Goal: Information Seeking & Learning: Learn about a topic

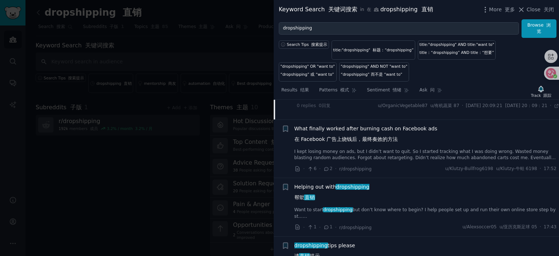
scroll to position [591, 0]
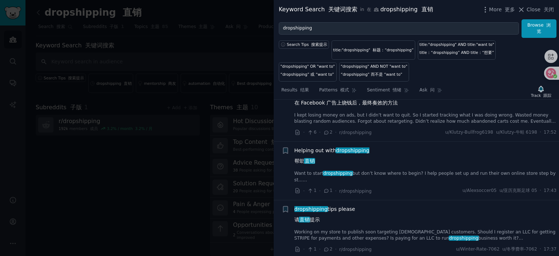
drag, startPoint x: 324, startPoint y: 160, endPoint x: 363, endPoint y: 180, distance: 44.5
click at [323, 160] on span "Helping out with dropshipping 帮助 直销" at bounding box center [332, 157] width 75 height 21
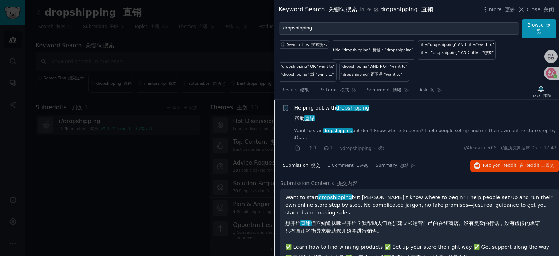
scroll to position [490, 0]
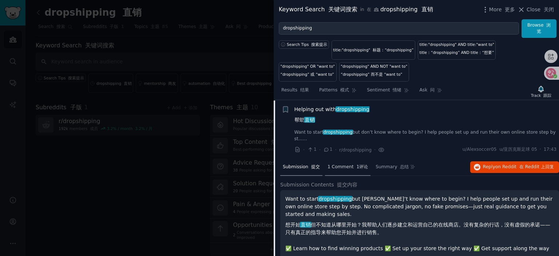
click at [350, 166] on span "1 Comment 1评论" at bounding box center [348, 167] width 40 height 7
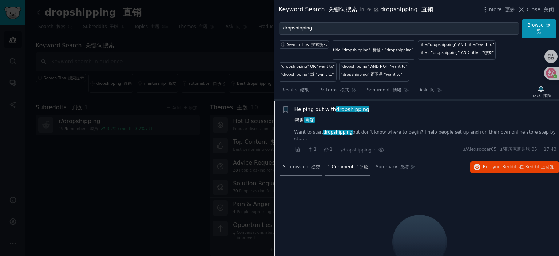
click at [300, 164] on span "Submission 提交" at bounding box center [301, 167] width 37 height 7
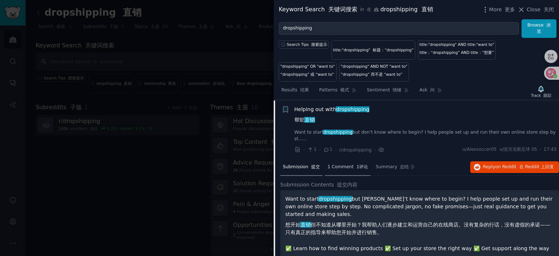
click at [343, 164] on span "1 Comment 1评论" at bounding box center [348, 167] width 40 height 7
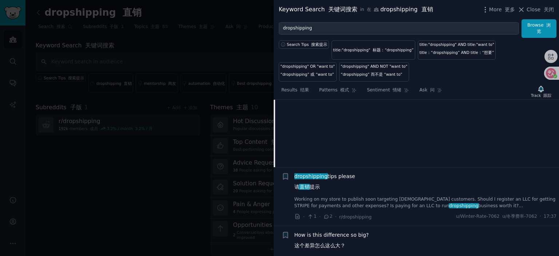
scroll to position [672, 0]
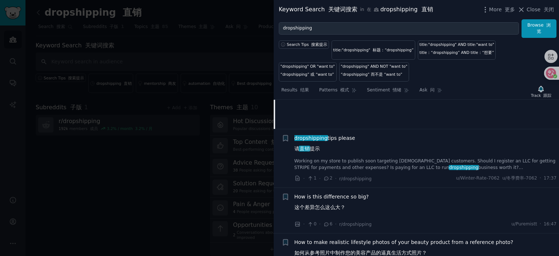
click at [325, 137] on span "dropshipping" at bounding box center [311, 138] width 35 height 6
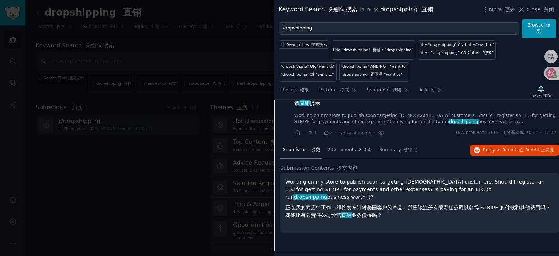
scroll to position [548, 0]
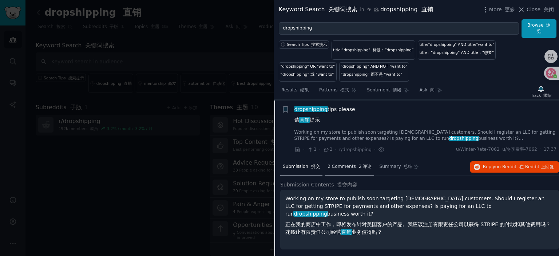
click at [341, 165] on span "2 Comments 2 评论" at bounding box center [350, 167] width 44 height 7
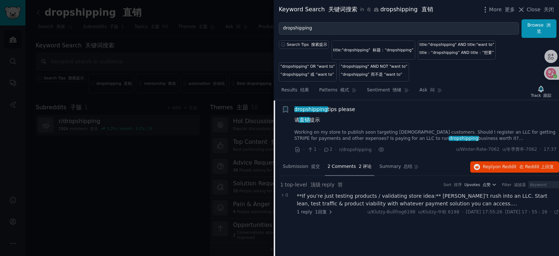
click at [370, 194] on div "**If you’re just testing products / validating store idea:** [PERSON_NAME]’t ru…" at bounding box center [428, 199] width 263 height 15
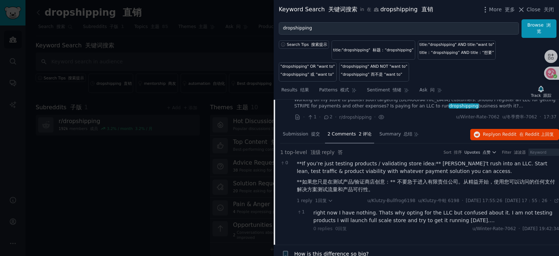
scroll to position [585, 0]
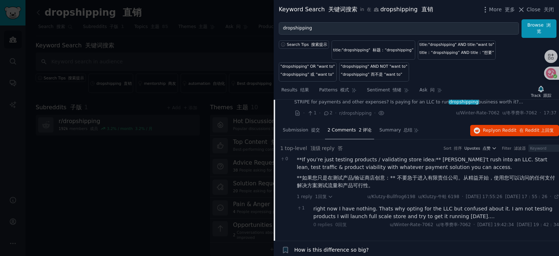
click at [365, 209] on div "right now I have nothing. Thats why opting for the LLC but confused about it. I…" at bounding box center [437, 212] width 246 height 15
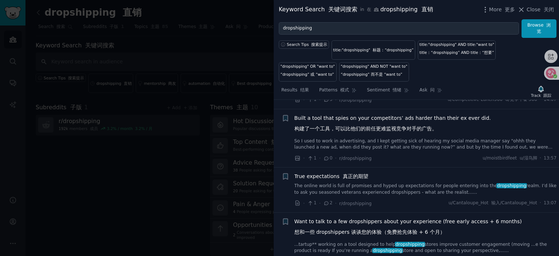
scroll to position [913, 0]
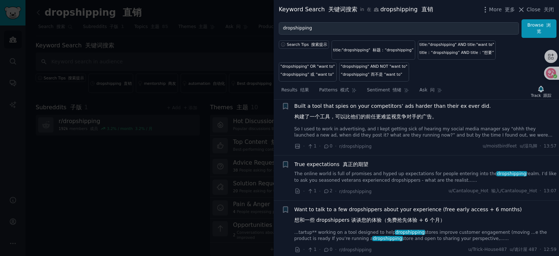
click at [326, 161] on span "True expectations 真正的期望" at bounding box center [332, 165] width 74 height 8
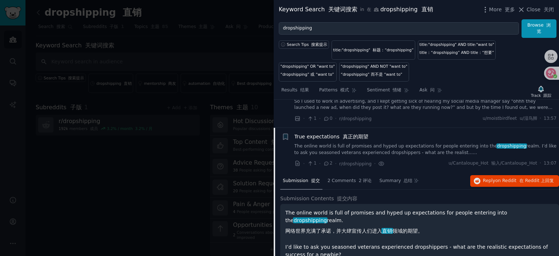
scroll to position [827, 0]
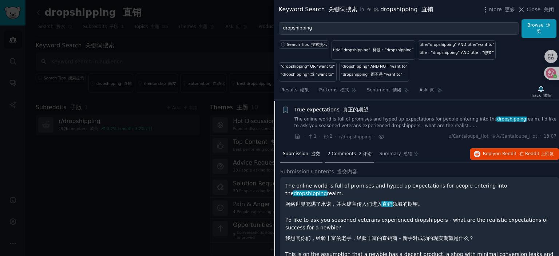
click at [344, 153] on span "2 Comments 2 评论" at bounding box center [350, 154] width 44 height 7
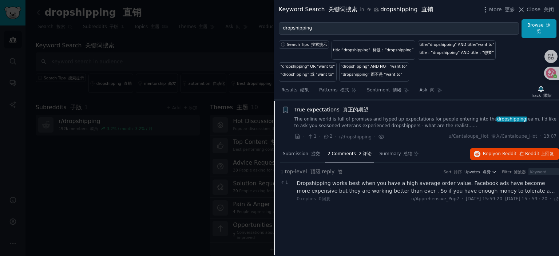
click at [382, 182] on div "Dropshipping works best when you have a high average order value. Facebook ads …" at bounding box center [428, 187] width 263 height 15
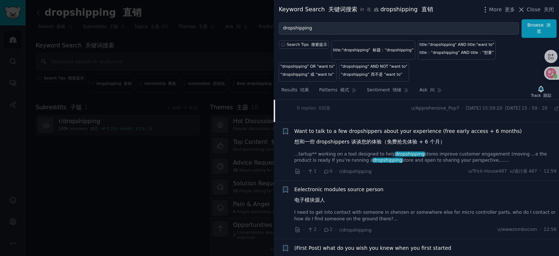
scroll to position [973, 0]
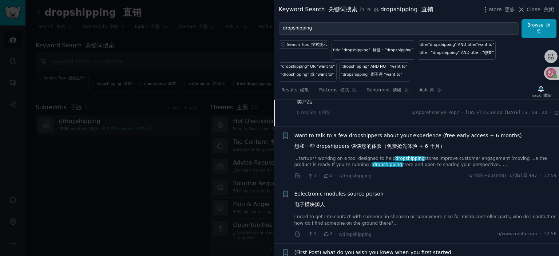
click at [347, 132] on span "Want to talk to a few dropshippers about your experience (free early access + 6…" at bounding box center [409, 142] width 228 height 21
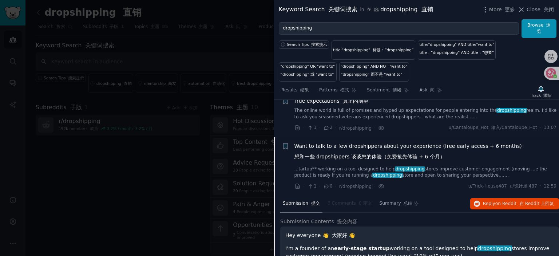
scroll to position [800, 0]
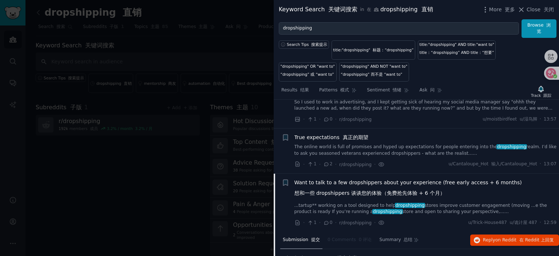
click at [366, 183] on span "Want to talk to a few dropshippers about your experience (free early access + 6…" at bounding box center [409, 189] width 228 height 21
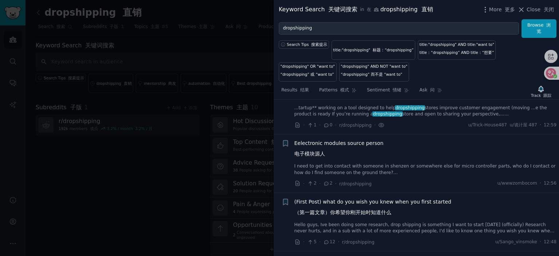
scroll to position [909, 0]
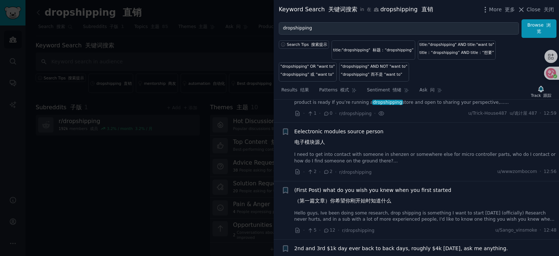
click at [325, 129] on span "Eelectronic modules source person 电子模块源人" at bounding box center [339, 138] width 89 height 21
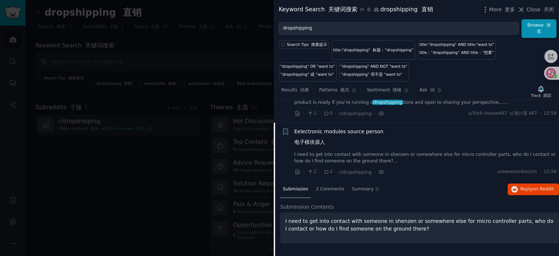
scroll to position [931, 0]
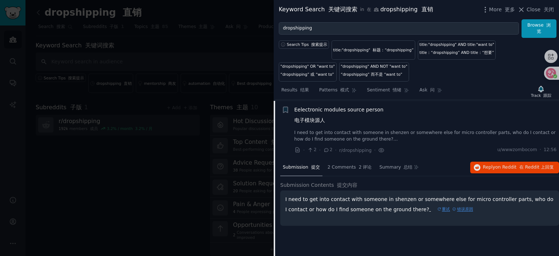
click at [392, 214] on div "I need to get into contact with someone in shenzen or somewhere else for micro …" at bounding box center [419, 207] width 279 height 35
click at [438, 206] on font "重试" at bounding box center [444, 209] width 13 height 8
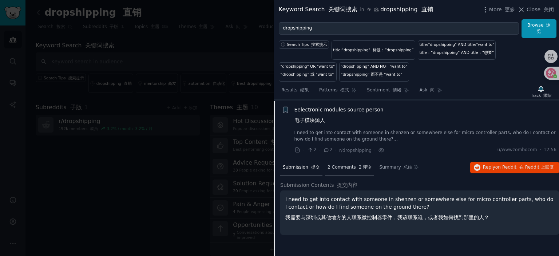
click at [359, 167] on font "2 评论" at bounding box center [365, 167] width 13 height 5
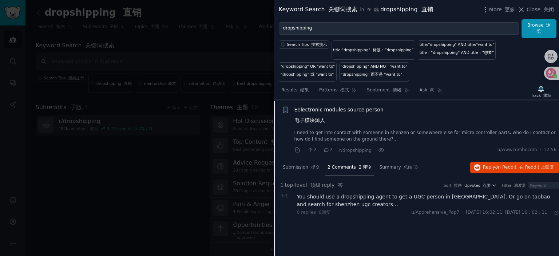
click at [355, 194] on div "You should use a dropshipping agent to get a UGC person in [GEOGRAPHIC_DATA]. O…" at bounding box center [428, 200] width 263 height 15
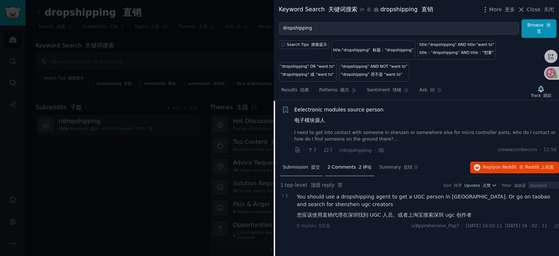
click at [311, 165] on font "提交" at bounding box center [315, 167] width 9 height 5
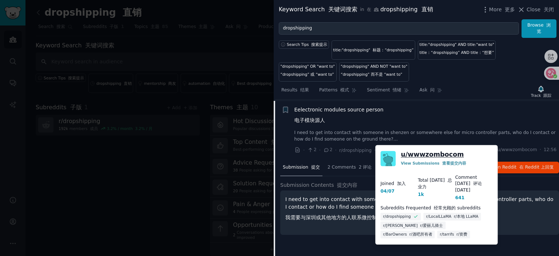
click at [435, 154] on link "u/ wwwzombocom" at bounding box center [432, 154] width 63 height 9
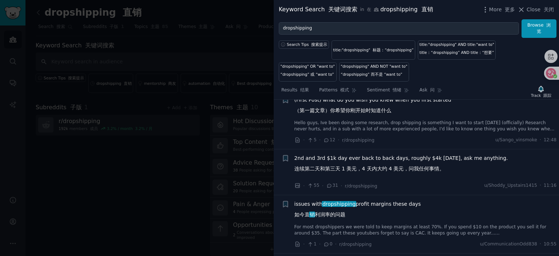
scroll to position [1113, 0]
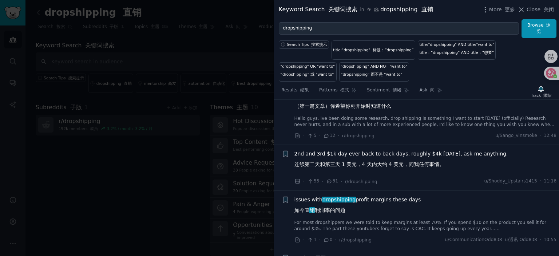
click at [373, 150] on span "2nd and 3rd $1k day ever back to back days, roughly $4k [DATE], ask me anything…" at bounding box center [402, 160] width 214 height 21
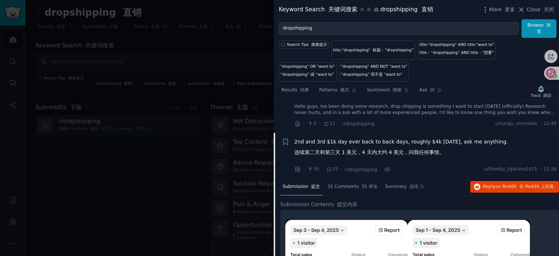
scroll to position [1011, 0]
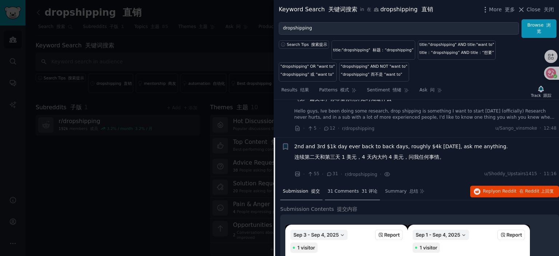
click at [351, 190] on span "31 Comments 31 评论" at bounding box center [353, 191] width 50 height 7
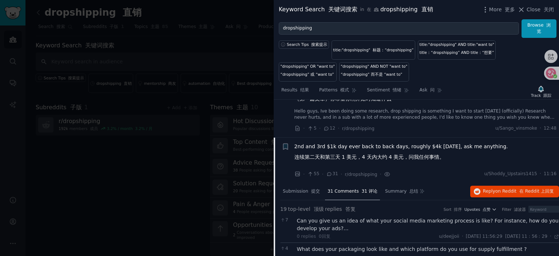
click at [357, 217] on div "Can you give us an idea of what your social media marketing process is like? Fo…" at bounding box center [428, 224] width 263 height 15
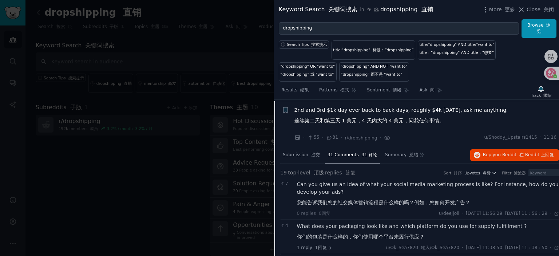
scroll to position [1084, 0]
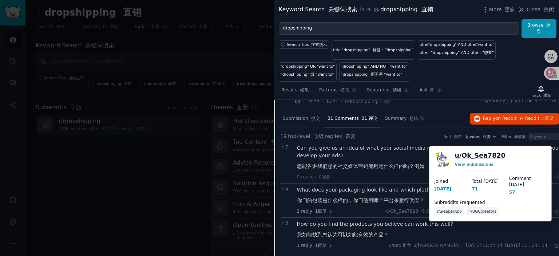
click at [476, 153] on link "u/ Ok_Sea7820" at bounding box center [480, 155] width 51 height 9
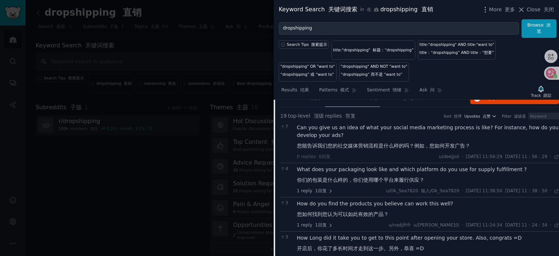
scroll to position [1120, 0]
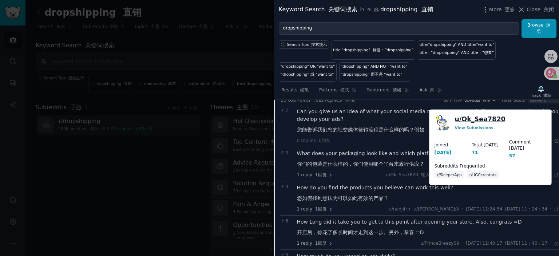
click at [478, 119] on link "u/ Ok_Sea7820" at bounding box center [480, 119] width 51 height 9
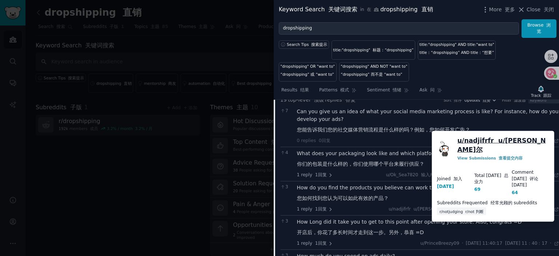
click at [485, 141] on link "u/ nadjifrfr u/纳吉弗尔" at bounding box center [504, 145] width 92 height 18
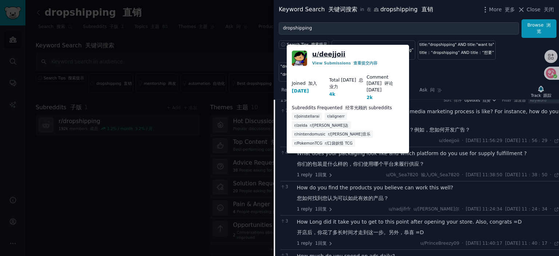
click at [328, 53] on link "u/ deejjoii" at bounding box center [328, 54] width 33 height 9
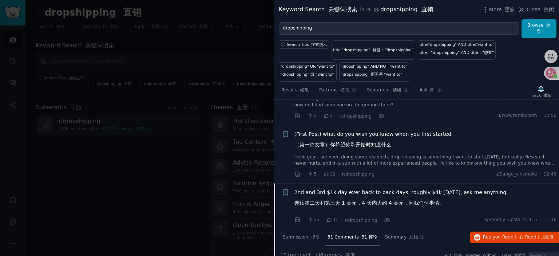
scroll to position [1011, 0]
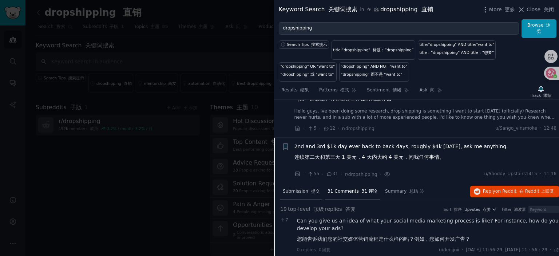
click at [312, 189] on font "提交" at bounding box center [315, 191] width 9 height 5
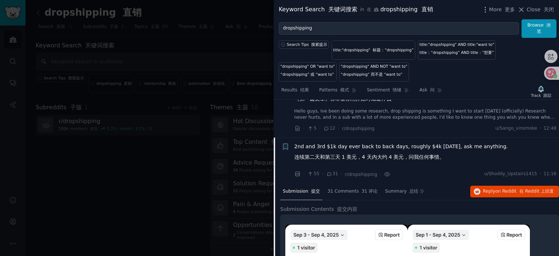
click at [348, 144] on span "2nd and 3rd $1k day ever back to back days, roughly $4k [DATE], ask me anything…" at bounding box center [402, 153] width 214 height 21
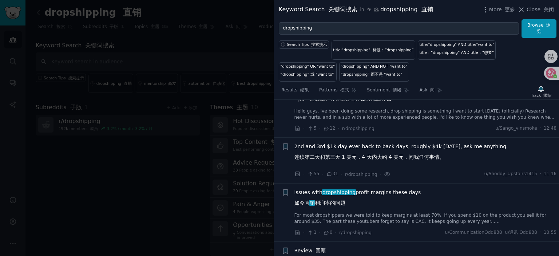
scroll to position [1047, 0]
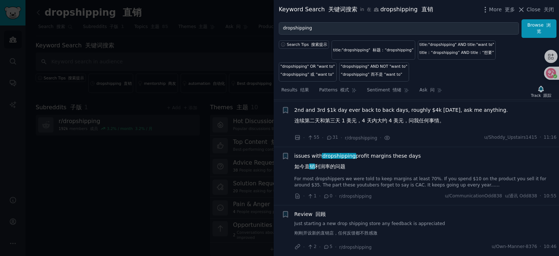
click at [370, 152] on span "issues with dropshipping profit margins these days 如今直 销 利润率的问题" at bounding box center [358, 162] width 127 height 21
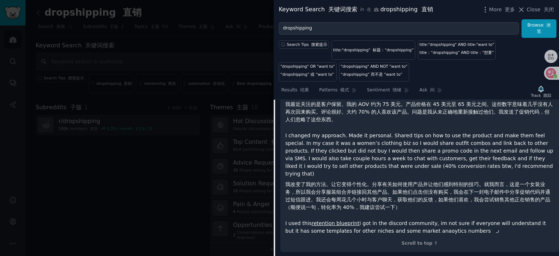
scroll to position [1384, 0]
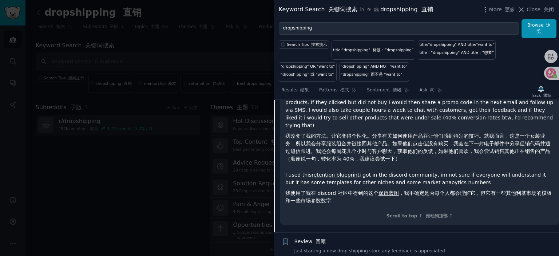
click at [424, 157] on div "For most dropshippers we were told to keep margins at least 70%. If you spend $…" at bounding box center [419, 55] width 269 height 303
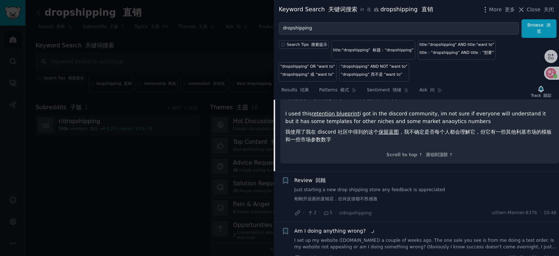
scroll to position [1457, 0]
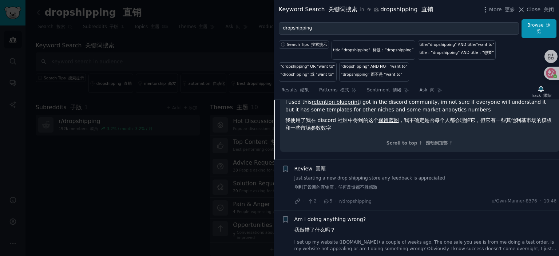
click at [305, 165] on span "Review 回顾" at bounding box center [311, 169] width 32 height 8
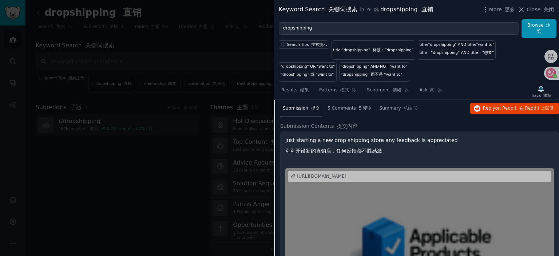
scroll to position [1188, 0]
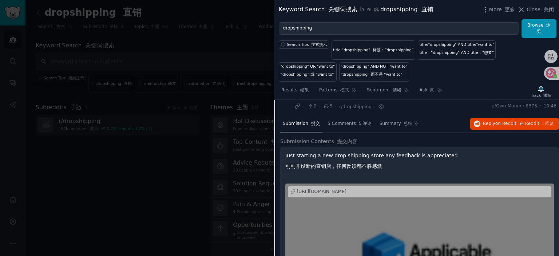
click at [330, 189] on div "[URL][DOMAIN_NAME]" at bounding box center [322, 192] width 50 height 7
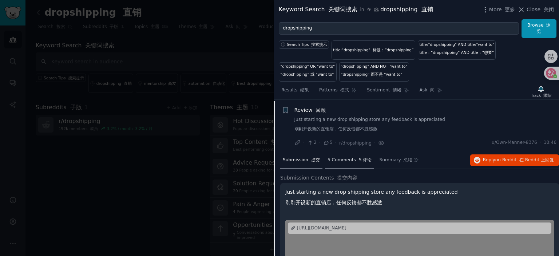
click at [343, 160] on span "5 Comments 5 评论" at bounding box center [350, 160] width 44 height 7
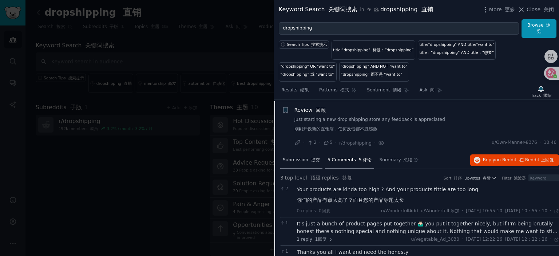
click at [301, 159] on span "Submission 提交" at bounding box center [301, 160] width 37 height 7
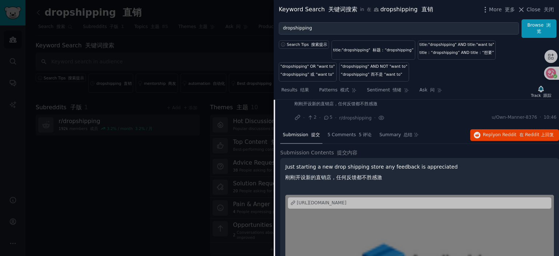
scroll to position [1115, 0]
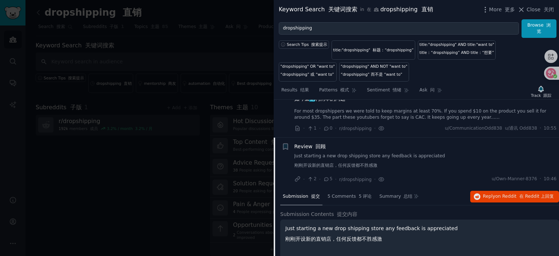
click at [310, 144] on span "Review 回顾" at bounding box center [311, 147] width 32 height 8
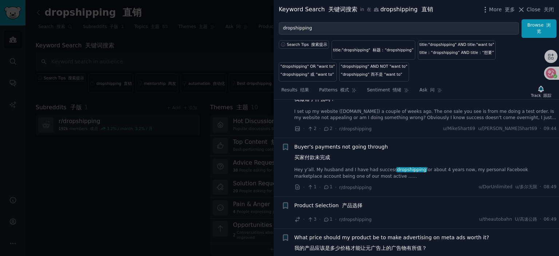
scroll to position [1224, 0]
click at [322, 144] on span "Buyer’s payments not going through 买家付款未完成" at bounding box center [342, 153] width 94 height 21
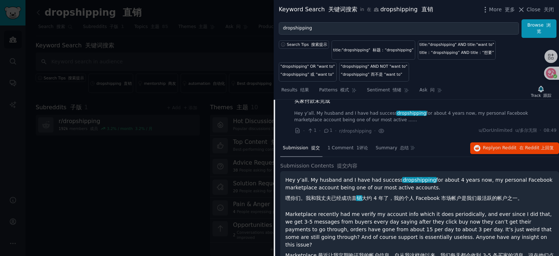
scroll to position [1260, 0]
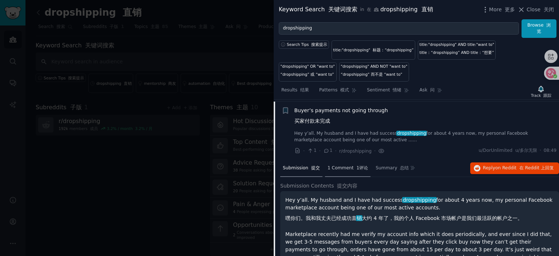
click at [350, 167] on span "1 Comment 1评论" at bounding box center [348, 168] width 40 height 7
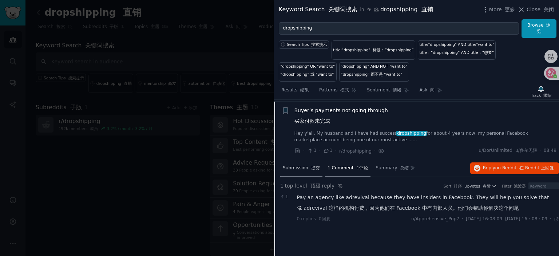
click at [308, 165] on font at bounding box center [309, 167] width 3 height 5
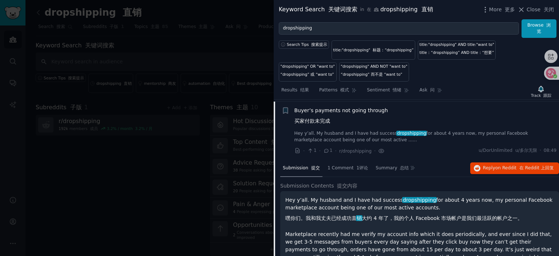
click at [323, 107] on span "Buyer’s payments not going through 买家付款未完成" at bounding box center [342, 117] width 94 height 21
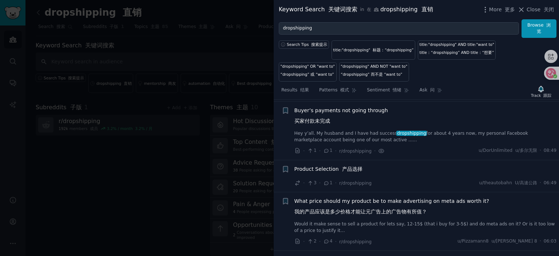
click at [323, 108] on span "Buyer’s payments not going through 买家付款未完成" at bounding box center [342, 117] width 94 height 21
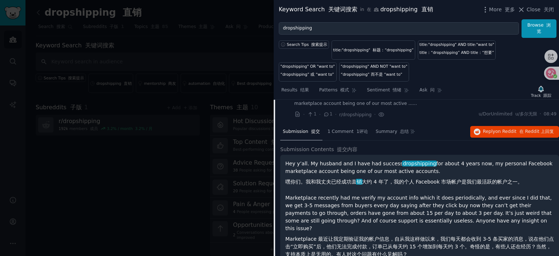
scroll to position [1260, 0]
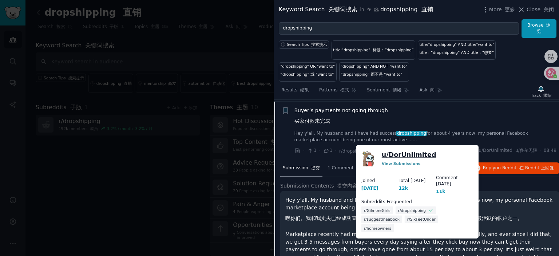
click at [408, 152] on link "u/ DorUnlimited" at bounding box center [409, 154] width 55 height 9
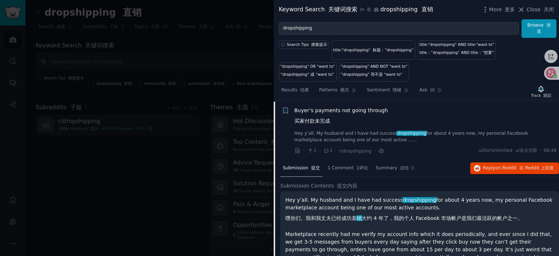
click at [330, 109] on span "Buyer’s payments not going through 买家付款未完成" at bounding box center [342, 117] width 94 height 21
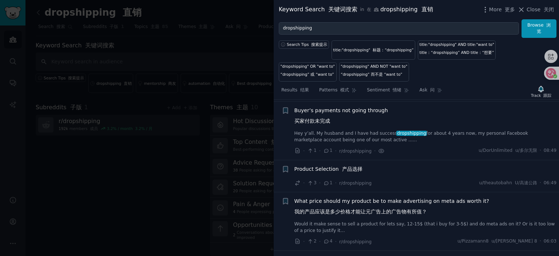
click at [328, 167] on span "Product Selection 产品选择" at bounding box center [329, 169] width 68 height 8
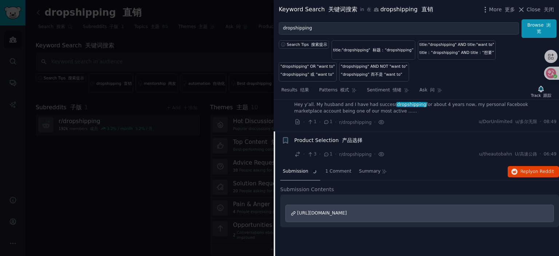
scroll to position [1319, 0]
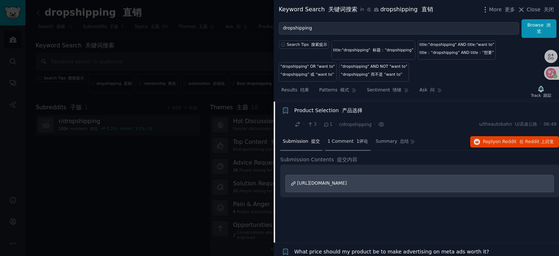
click at [337, 138] on span "1 Comment 1评论" at bounding box center [348, 141] width 40 height 7
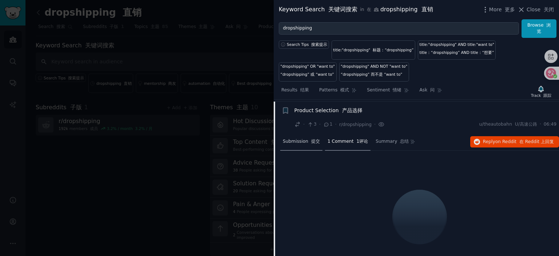
click at [294, 138] on span "Submission 提交" at bounding box center [301, 141] width 37 height 7
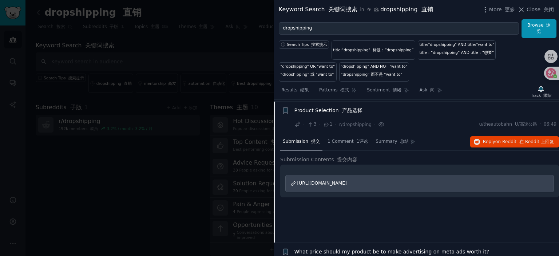
click at [331, 182] on span "[URL][DOMAIN_NAME]" at bounding box center [323, 183] width 50 height 5
click at [326, 107] on span "Product Selection 产品选择" at bounding box center [329, 111] width 68 height 8
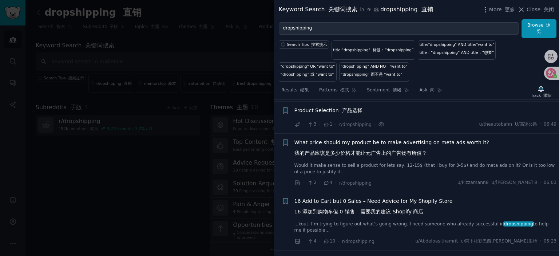
click at [361, 139] on span "What price should my product be to make advertising on meta ads worth it? 我的产品应…" at bounding box center [392, 149] width 195 height 21
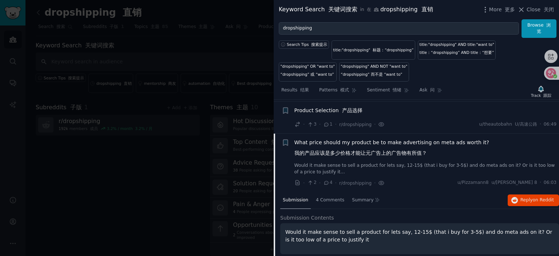
scroll to position [1351, 0]
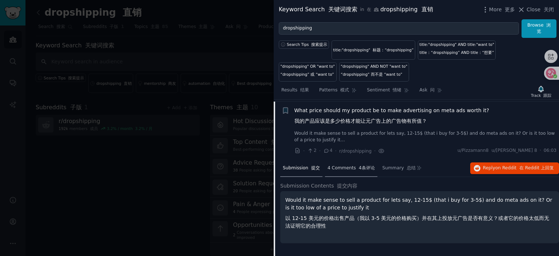
click at [351, 166] on span "4 Comments 4条评论" at bounding box center [351, 168] width 47 height 7
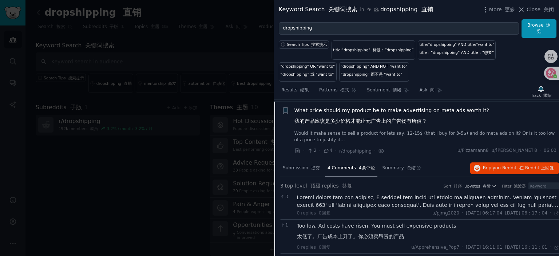
click at [362, 197] on div at bounding box center [428, 201] width 263 height 15
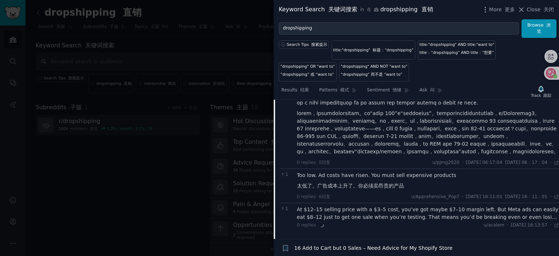
scroll to position [1569, 0]
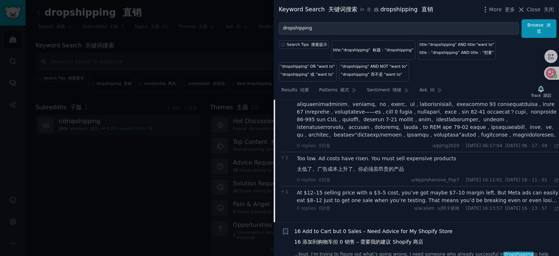
click at [379, 204] on div "At $12–15 selling price with a $3–5 cost, you’ve got maybe $7–10 margin left. B…" at bounding box center [428, 196] width 263 height 15
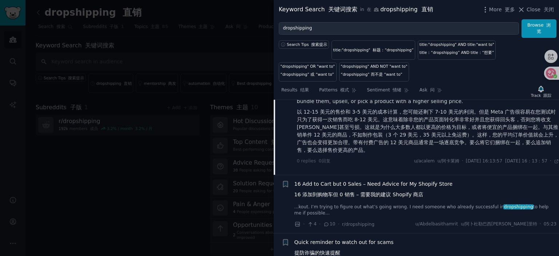
scroll to position [1752, 0]
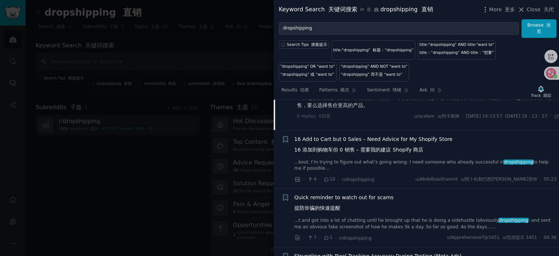
click at [344, 157] on span "16 Add to Cart but 0 Sales – Need Advice for My Shopify Store 16 添加到购物车但 0 销售 –…" at bounding box center [374, 145] width 158 height 21
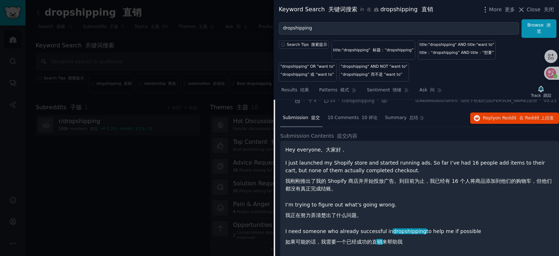
scroll to position [1446, 0]
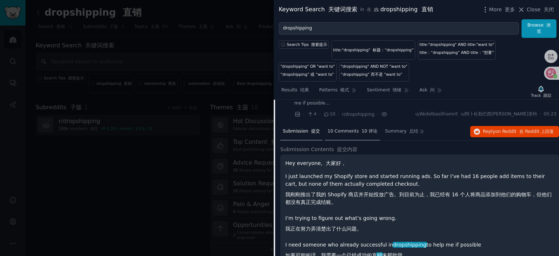
click at [349, 129] on span "10 Comments 10 评论" at bounding box center [353, 131] width 50 height 7
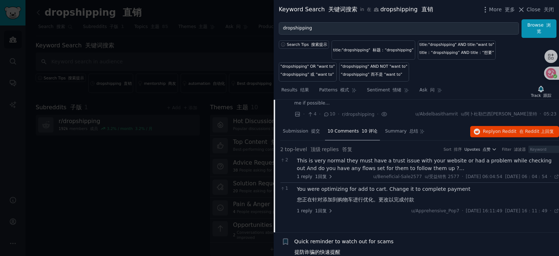
click at [367, 162] on div "This is very normal they must have a trust issue with your website or had a pro…" at bounding box center [428, 164] width 263 height 15
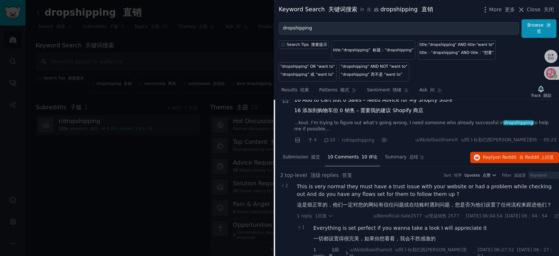
scroll to position [1410, 0]
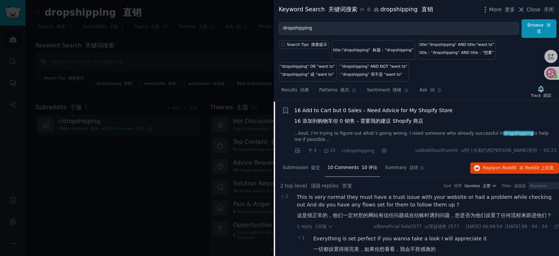
click at [347, 110] on span "16 Add to Cart but 0 Sales – Need Advice for My Shopify Store 16 添加到购物车但 0 销售 –…" at bounding box center [374, 117] width 158 height 21
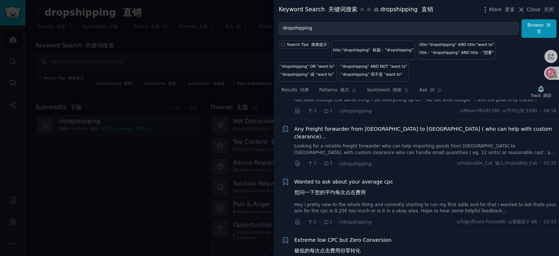
scroll to position [1555, 0]
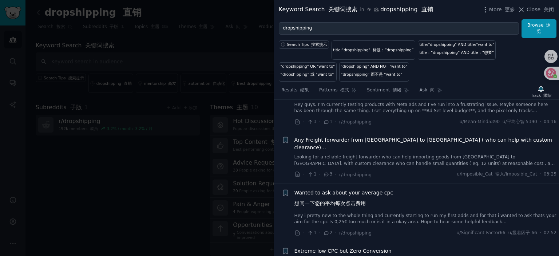
click at [364, 136] on span "Any Freight forwarder from [GEOGRAPHIC_DATA] to [GEOGRAPHIC_DATA] ( who can hel…" at bounding box center [426, 143] width 263 height 15
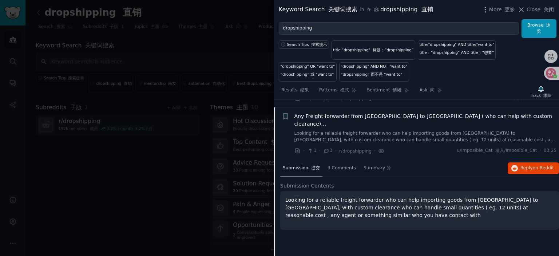
scroll to position [1585, 0]
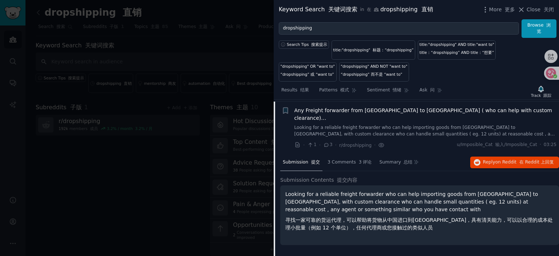
click at [348, 108] on span "Any Freight forwarder from [GEOGRAPHIC_DATA] to [GEOGRAPHIC_DATA] ( who can hel…" at bounding box center [426, 114] width 263 height 15
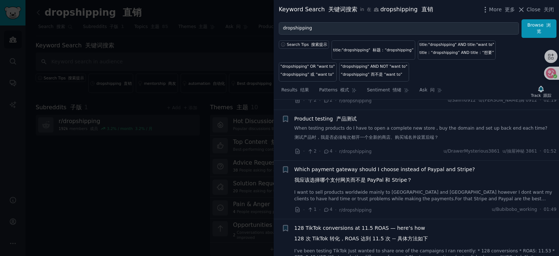
scroll to position [1876, 0]
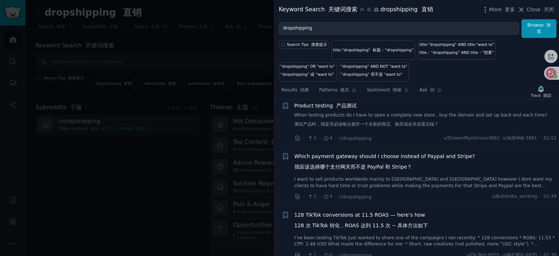
click at [351, 158] on span "Which payment gateway should I choose instead of Paypal and Stripe? 我应该选择哪个支付网关…" at bounding box center [385, 163] width 181 height 21
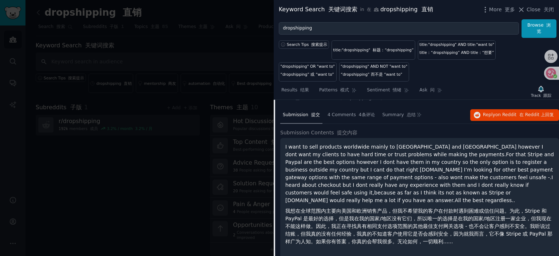
scroll to position [1963, 0]
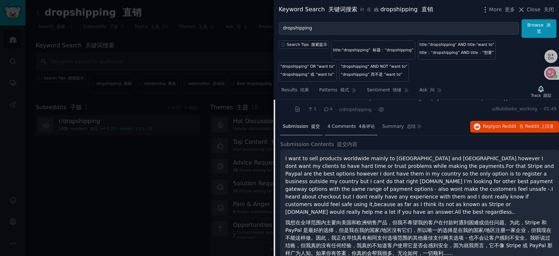
click at [345, 127] on span "4 Comments 4条评论" at bounding box center [351, 126] width 47 height 7
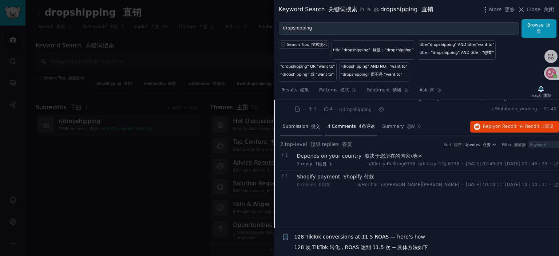
click at [308, 129] on font at bounding box center [309, 126] width 3 height 5
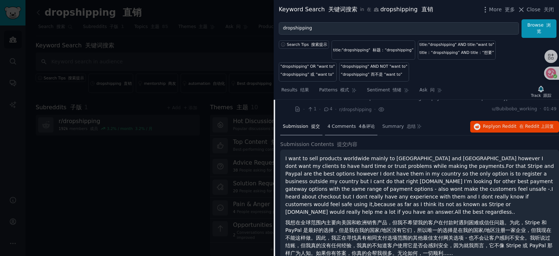
click at [352, 127] on span "4 Comments 4条评论" at bounding box center [351, 126] width 47 height 7
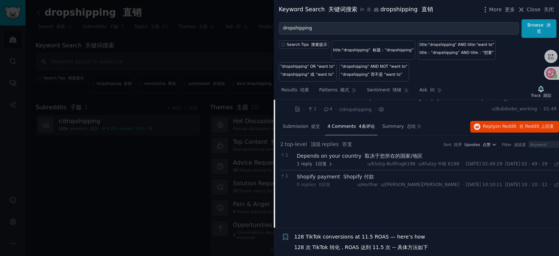
click at [332, 157] on div "Depends on your country 取决于您所在的国家/地区" at bounding box center [428, 156] width 263 height 8
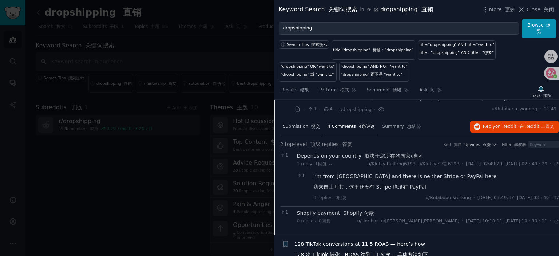
scroll to position [1891, 0]
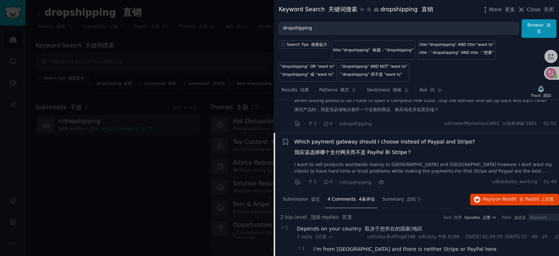
click at [312, 145] on span "Which payment gateway should I choose instead of Paypal and Stripe? 我应该选择哪个支付网关…" at bounding box center [385, 148] width 181 height 21
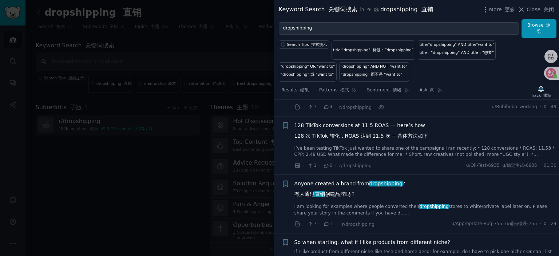
scroll to position [2000, 0]
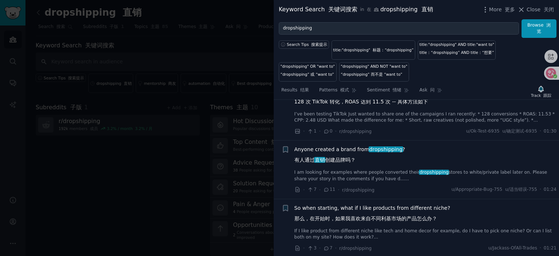
click at [330, 150] on span "Anyone created a brand from dropshipping ? 有人通过 直销 创建品牌吗？" at bounding box center [350, 156] width 111 height 21
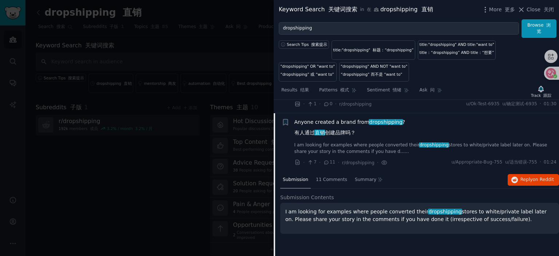
scroll to position [2044, 0]
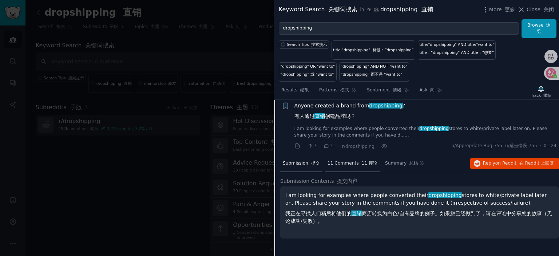
click at [359, 165] on font at bounding box center [360, 163] width 3 height 5
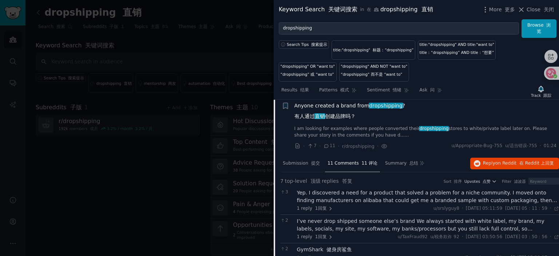
click at [356, 194] on div "Yep. I discovered a need for a product that solved a problem for a niche commun…" at bounding box center [428, 196] width 263 height 15
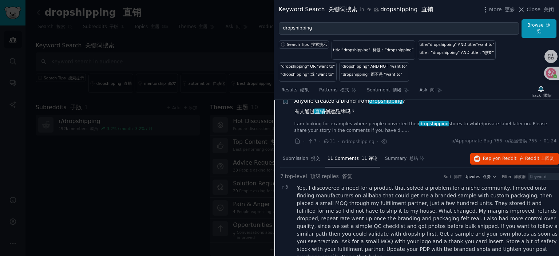
scroll to position [2007, 0]
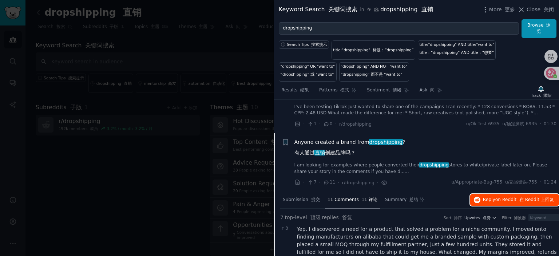
click at [505, 202] on span "on Reddit" at bounding box center [506, 199] width 21 height 5
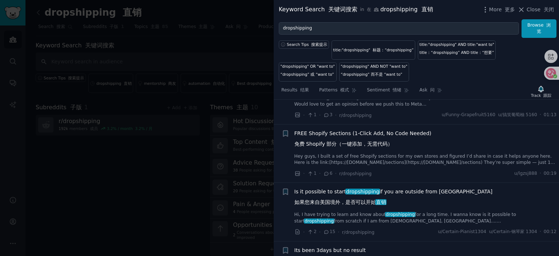
scroll to position [2626, 0]
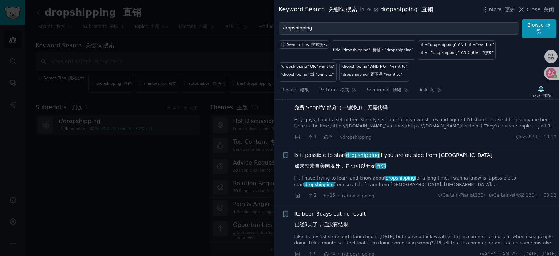
click at [334, 151] on span "Is it possible to start dropshipping if you are outside from [GEOGRAPHIC_DATA] …" at bounding box center [394, 161] width 198 height 21
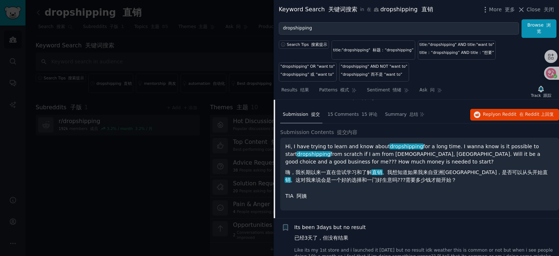
scroll to position [2314, 0]
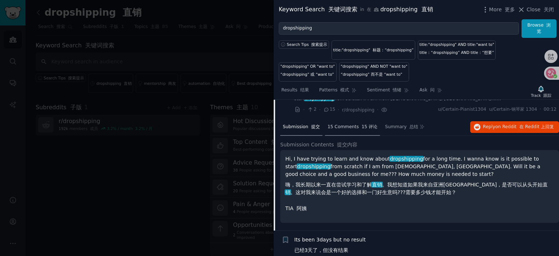
click at [354, 128] on span "15 Comments 15 评论" at bounding box center [353, 127] width 50 height 7
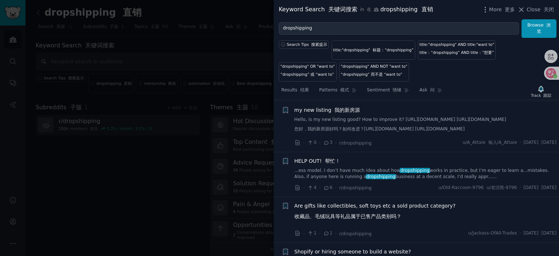
scroll to position [2714, 0]
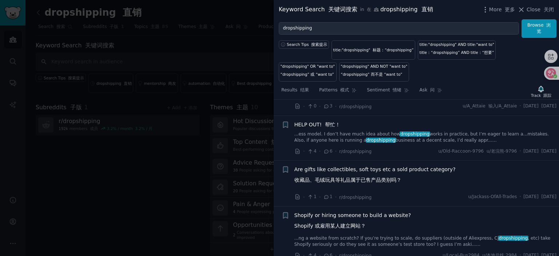
click at [310, 125] on span "HELP OUT! 帮忙！" at bounding box center [318, 125] width 46 height 8
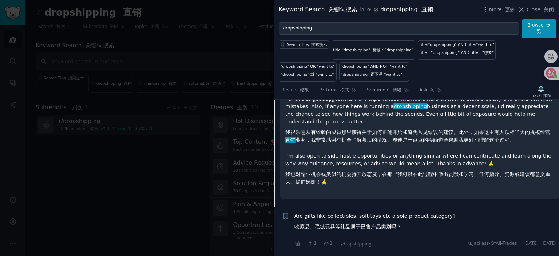
scroll to position [2774, 0]
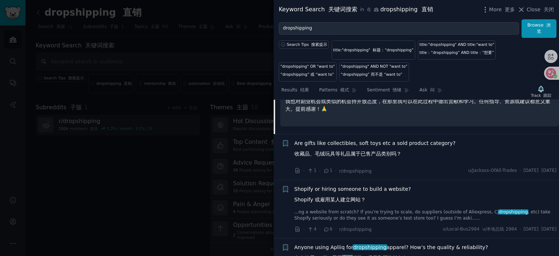
click at [357, 193] on span "Shopify or hiring someone to build a website? Shopify 或雇用某人建立网站？" at bounding box center [353, 195] width 117 height 21
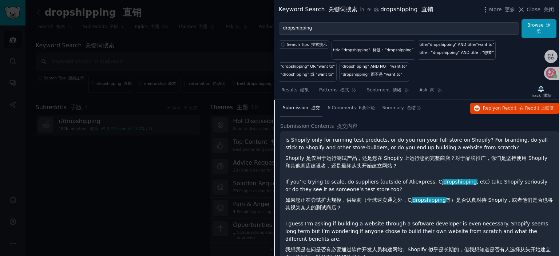
scroll to position [2719, 0]
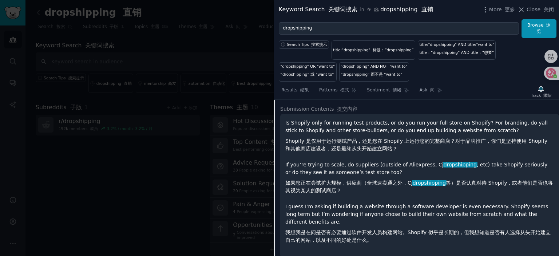
click at [195, 168] on div at bounding box center [279, 128] width 559 height 256
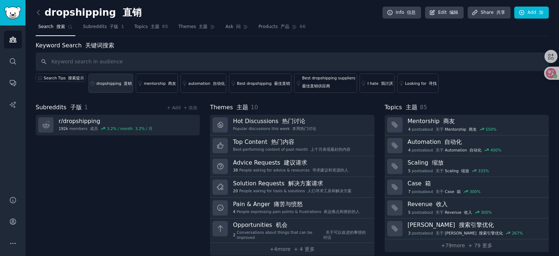
click at [109, 80] on link "dropshipping 直销" at bounding box center [110, 83] width 45 height 19
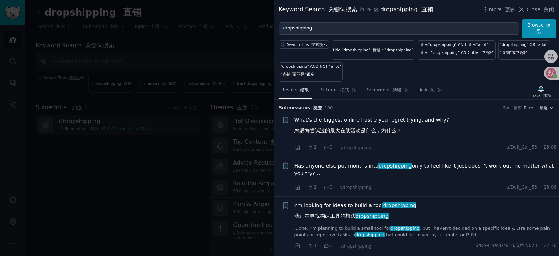
click at [336, 121] on span "What’s the biggest online hustle you regret trying, and why? 您后悔尝试过的最大在线活动是什么，为…" at bounding box center [372, 126] width 155 height 21
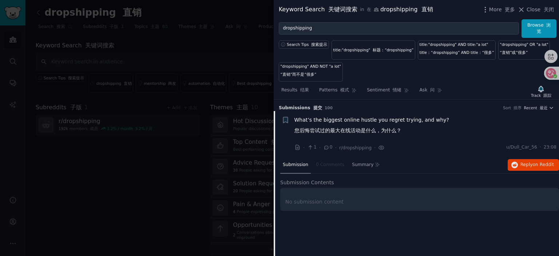
scroll to position [11, 0]
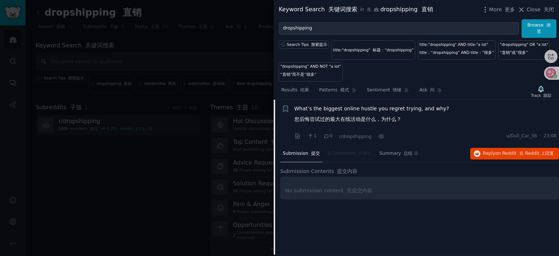
click at [335, 108] on span "What’s the biggest online hustle you regret trying, and why? 您后悔尝试过的最大在线活动是什么，为…" at bounding box center [372, 115] width 155 height 21
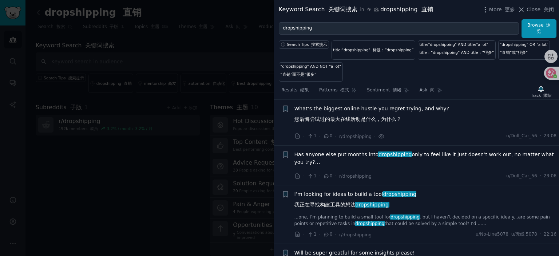
click at [350, 151] on span "Has anyone else put months into dropshipping only to feel like it just doesn’t …" at bounding box center [426, 158] width 263 height 15
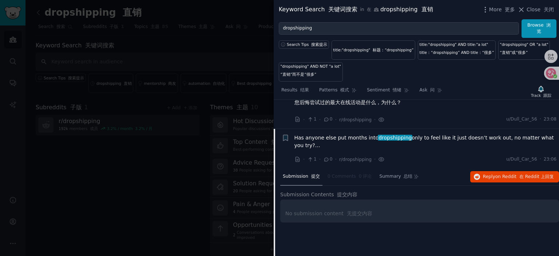
scroll to position [20, 0]
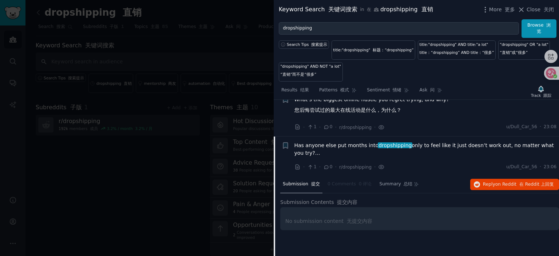
click at [352, 146] on span "Has anyone else put months into dropshipping only to feel like it just doesn’t …" at bounding box center [426, 149] width 263 height 15
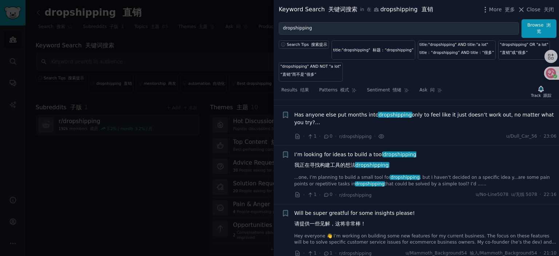
scroll to position [57, 0]
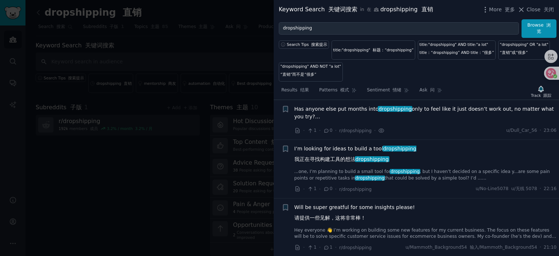
click at [342, 145] on span "I’m looking for ideas to build a tool dropshipping 我正在寻找构建工具的想法 dropshipping" at bounding box center [356, 155] width 122 height 21
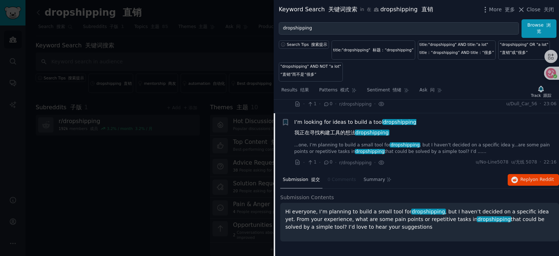
scroll to position [97, 0]
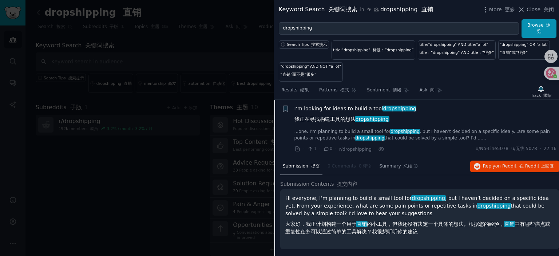
click at [341, 109] on span "I’m looking for ideas to build a tool dropshipping 我正在寻找构建工具的想法 dropshipping" at bounding box center [356, 115] width 122 height 21
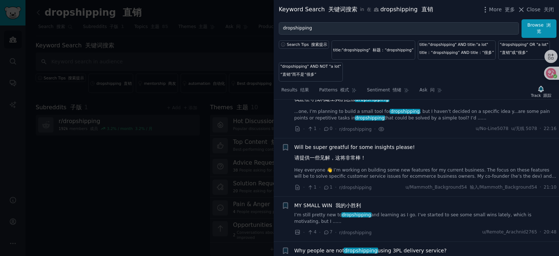
scroll to position [133, 0]
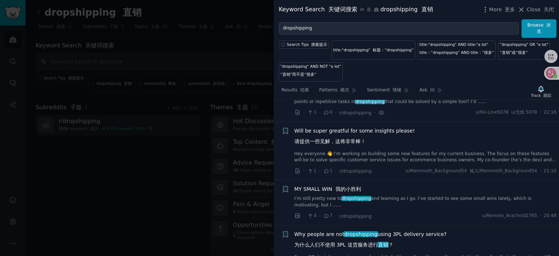
click at [344, 131] on span "Will be super greatful for some insights please! 请提供一些见解，这将非常棒！" at bounding box center [355, 137] width 121 height 21
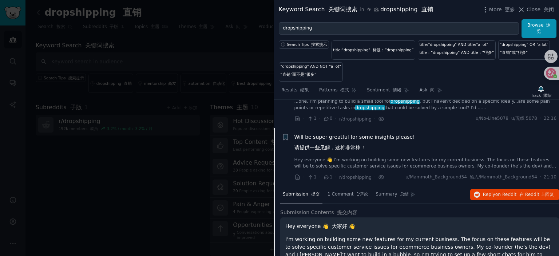
scroll to position [119, 0]
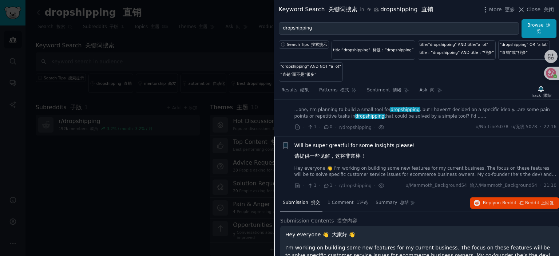
click at [346, 142] on span "Will be super greatful for some insights please! 请提供一些见解，这将非常棒！" at bounding box center [355, 152] width 121 height 21
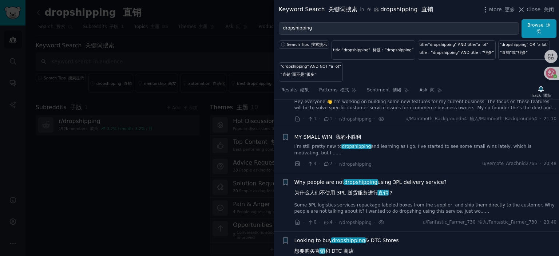
scroll to position [192, 0]
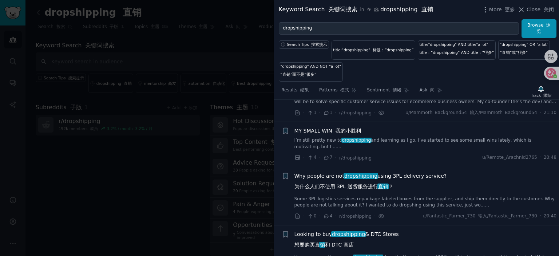
click at [316, 130] on span "MY SMALL WIN 我的小胜利" at bounding box center [328, 131] width 67 height 8
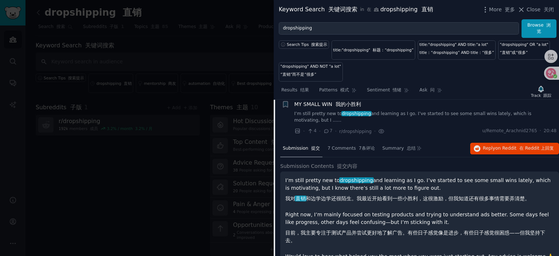
scroll to position [213, 0]
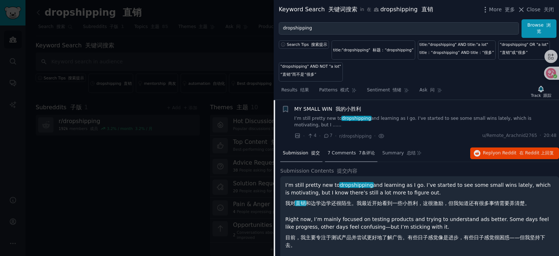
click at [359, 154] on font "7条评论" at bounding box center [367, 152] width 16 height 5
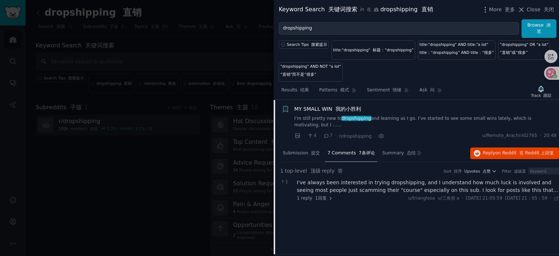
click at [362, 187] on div "I've always been interested in trying dropshipping, and I understand how much l…" at bounding box center [428, 186] width 263 height 15
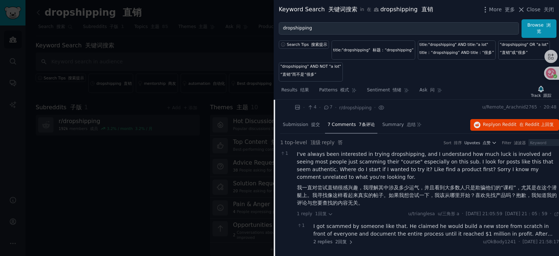
scroll to position [250, 0]
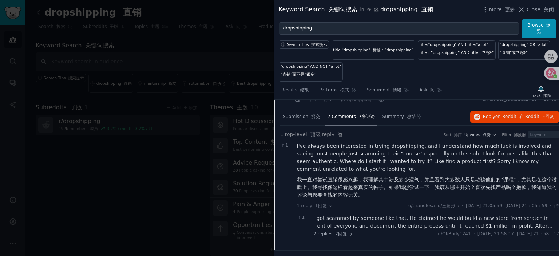
click at [365, 219] on div "I got scammed by someone like that. He claimed he would build a new store from …" at bounding box center [437, 221] width 246 height 15
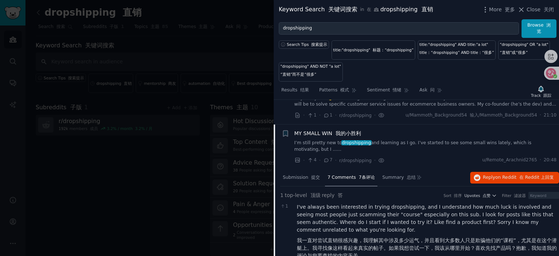
scroll to position [177, 0]
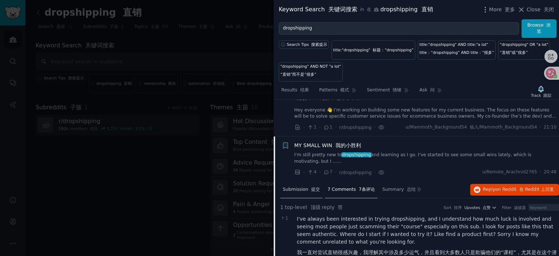
click at [306, 189] on span "Submission 提交" at bounding box center [301, 189] width 37 height 7
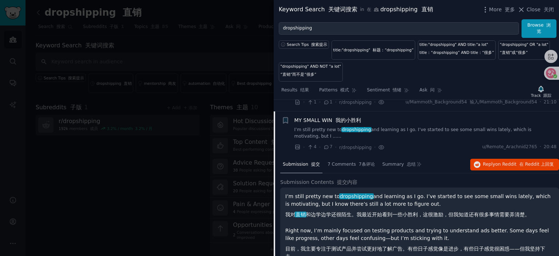
scroll to position [213, 0]
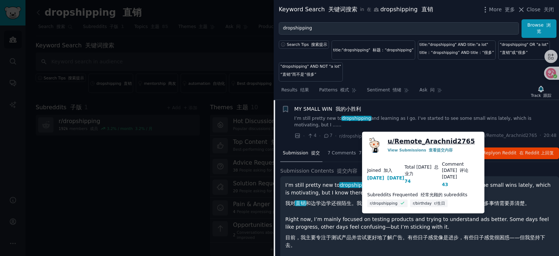
click at [428, 140] on link "u/ Remote_Arachnid2765" at bounding box center [431, 141] width 87 height 9
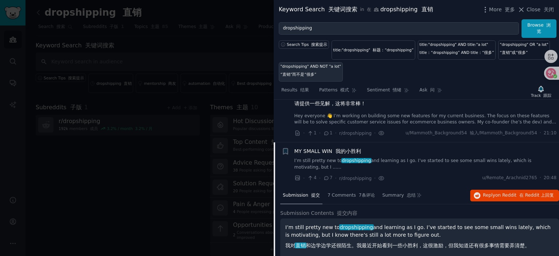
scroll to position [104, 0]
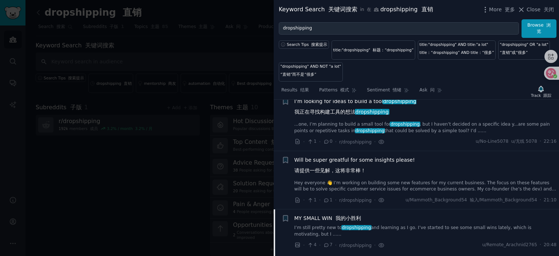
click at [361, 160] on span "Will be super greatful for some insights please! 请提供一些见解，这将非常棒！" at bounding box center [355, 166] width 121 height 21
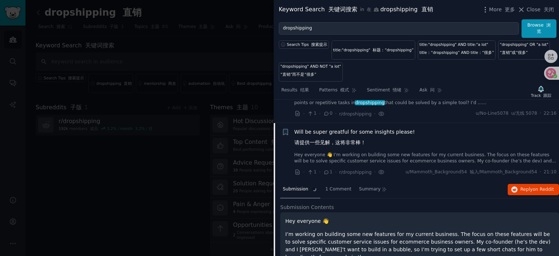
scroll to position [155, 0]
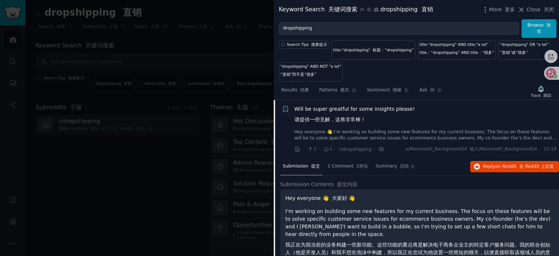
click at [350, 107] on span "Will be super greatful for some insights please! 请提供一些见解，这将非常棒！" at bounding box center [355, 115] width 121 height 21
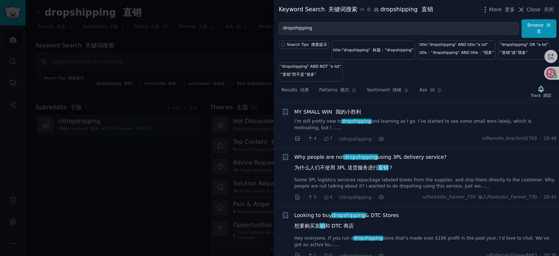
scroll to position [228, 0]
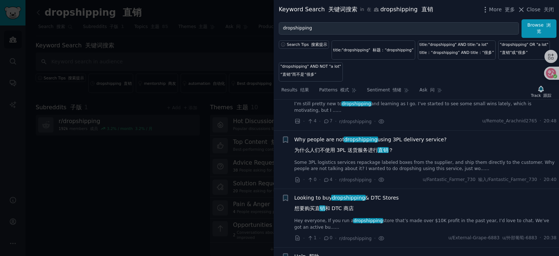
click at [323, 138] on span "Why people are not dropshipping using 3PL delivery service? 为什么人们不使用 3PL 送货服务进行…" at bounding box center [371, 146] width 153 height 21
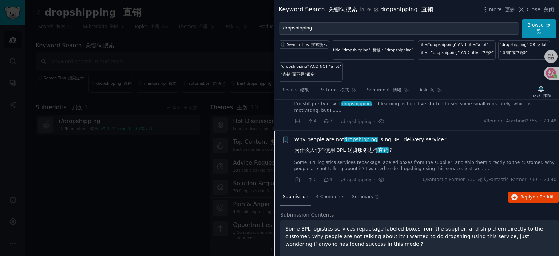
scroll to position [259, 0]
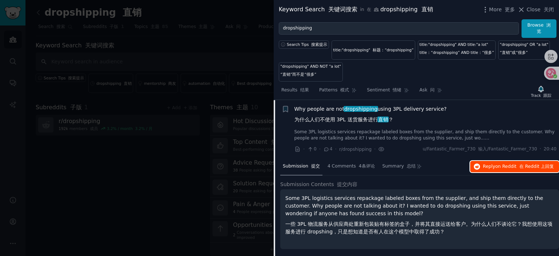
click at [497, 165] on span "on Reddit" at bounding box center [506, 166] width 21 height 5
click at [328, 110] on span "Why people are not dropshipping using 3PL delivery service? 为什么人们不使用 3PL 送货服务进行…" at bounding box center [371, 115] width 153 height 21
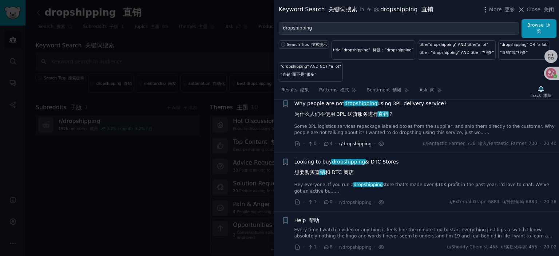
scroll to position [259, 0]
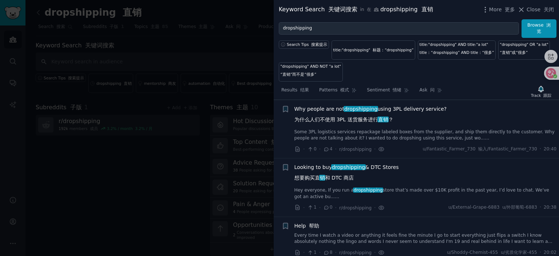
click at [331, 109] on span "Why people are not dropshipping using 3PL delivery service? 为什么人们不使用 3PL 送货服务进行…" at bounding box center [371, 115] width 153 height 21
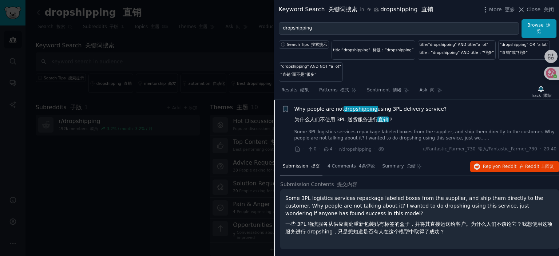
click at [408, 185] on h2 "Submission Contents 提交内容" at bounding box center [419, 185] width 279 height 8
